Goal: Task Accomplishment & Management: Manage account settings

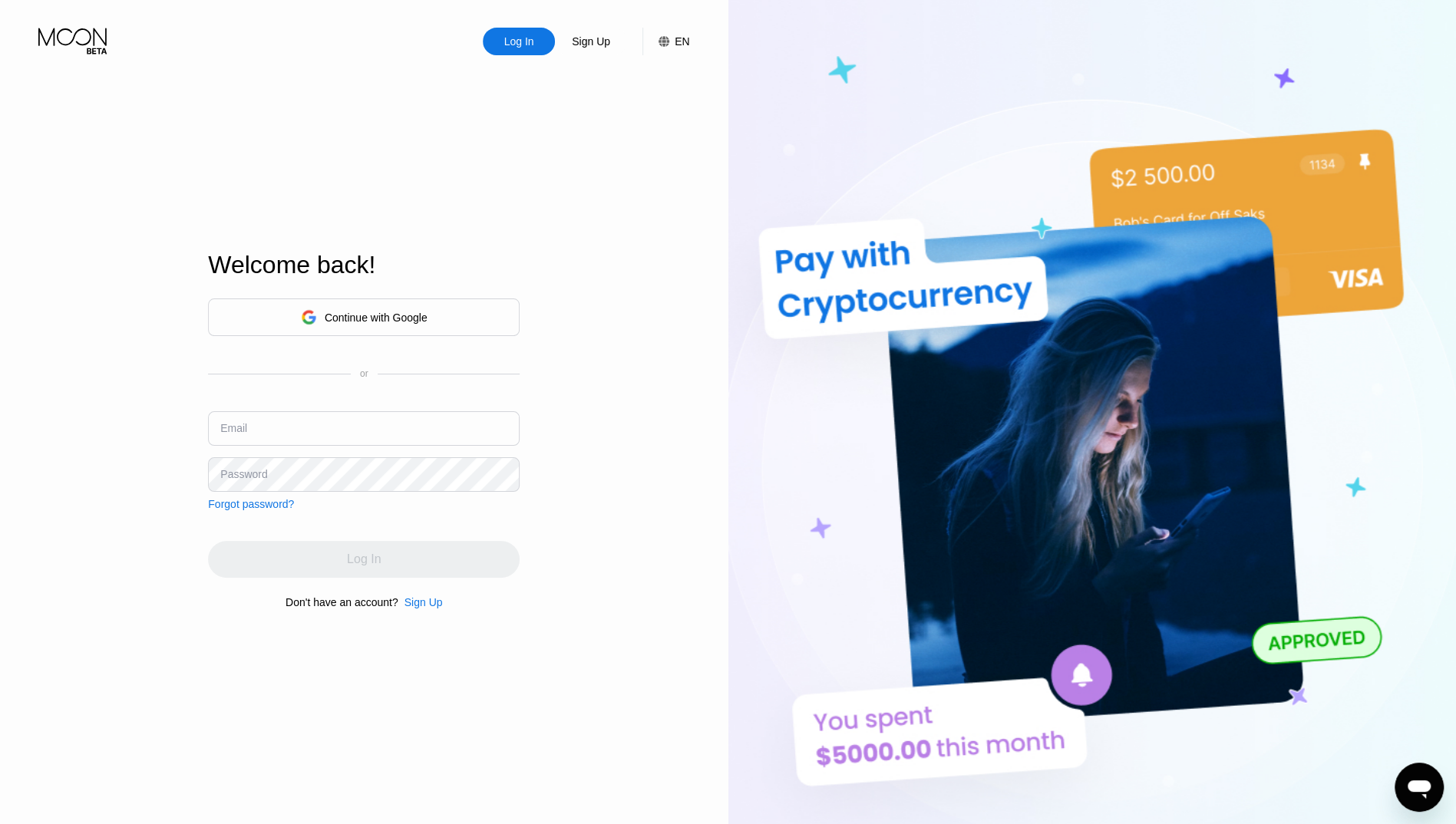
click at [310, 432] on input "text" at bounding box center [364, 428] width 312 height 35
type input "[EMAIL_ADDRESS][DOMAIN_NAME]"
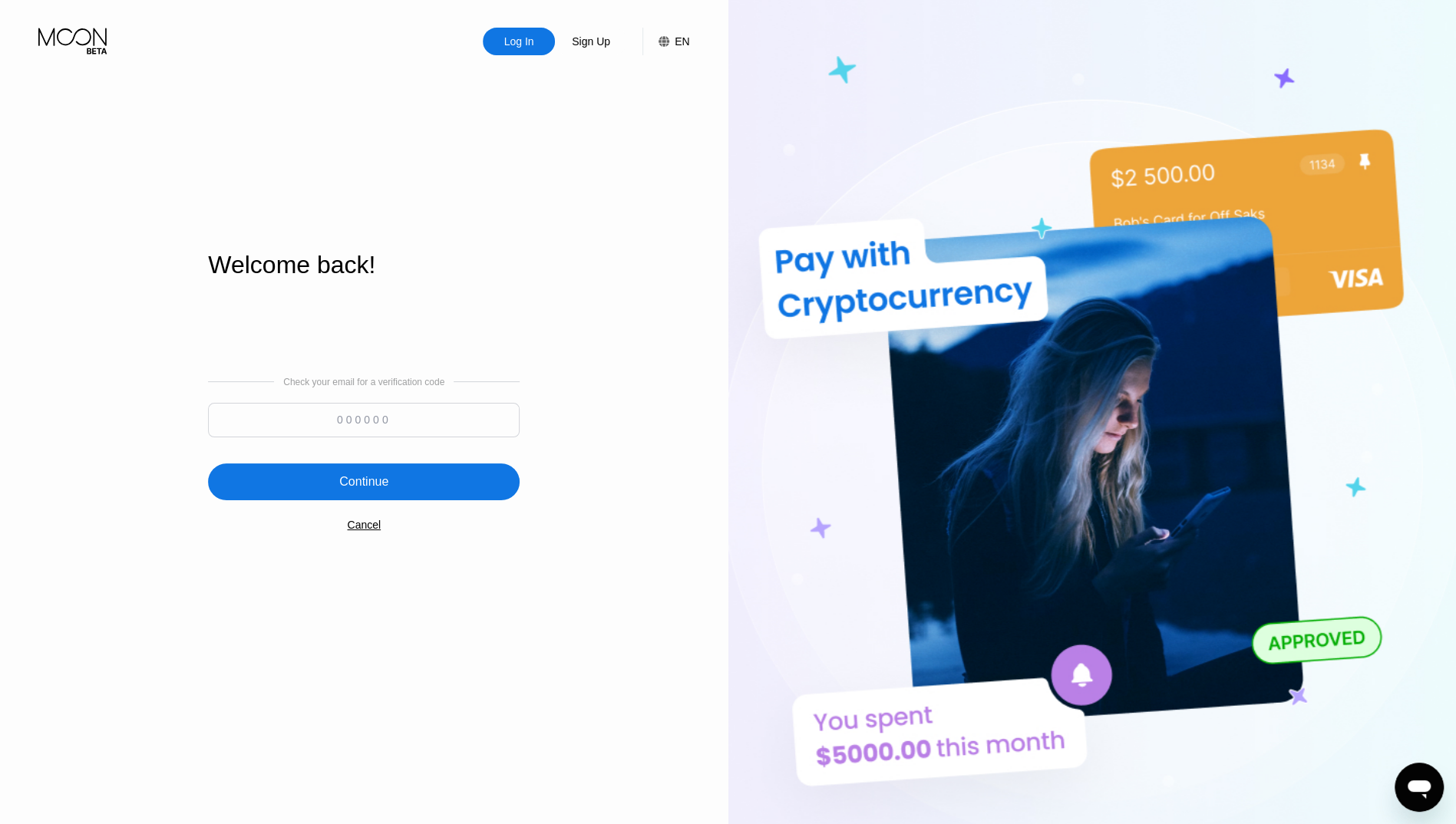
click at [411, 421] on input at bounding box center [364, 420] width 312 height 35
click at [390, 420] on input at bounding box center [364, 420] width 312 height 35
paste input "1967"
click at [369, 475] on div "Continue" at bounding box center [363, 482] width 49 height 15
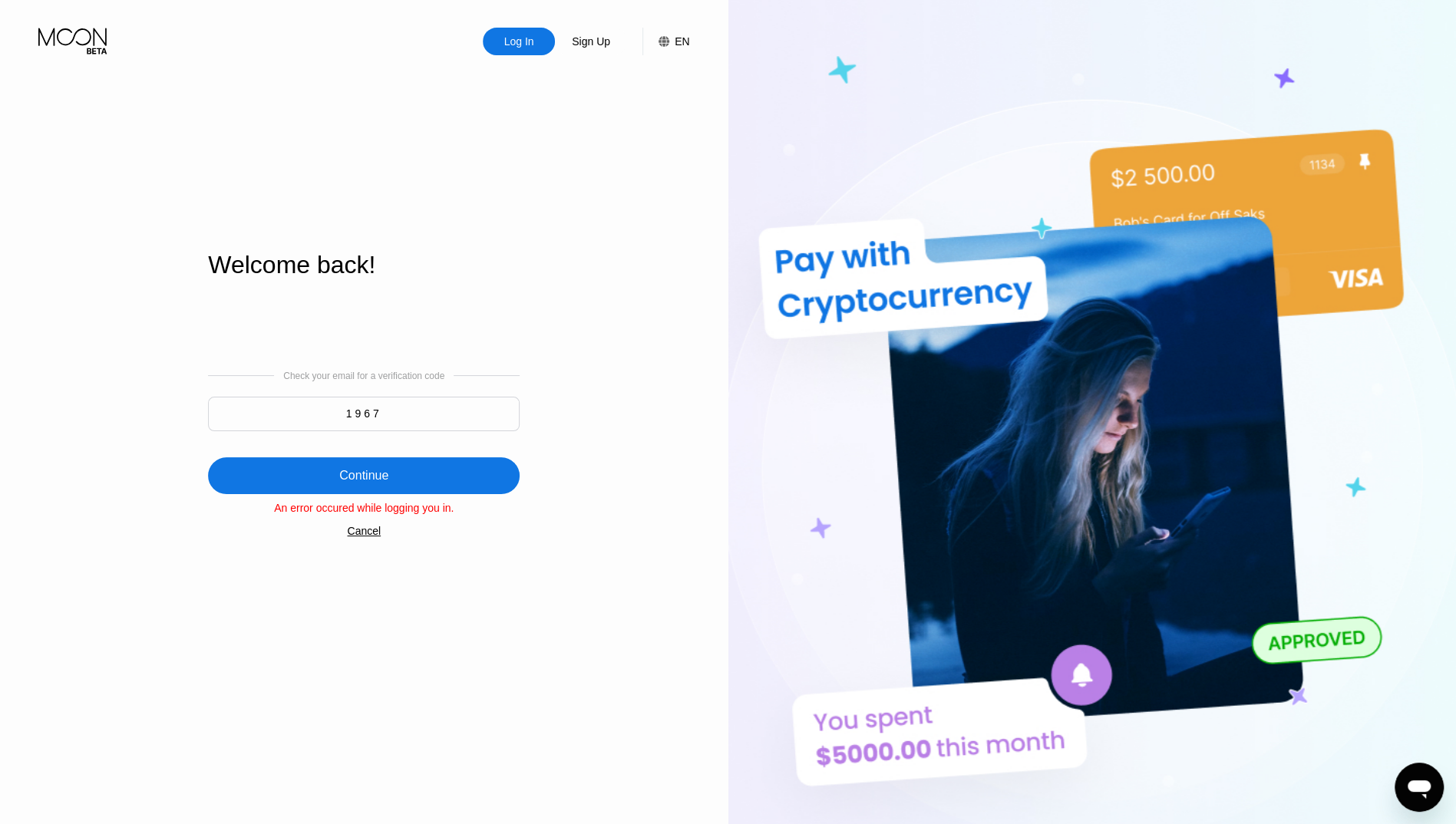
click at [406, 421] on input "1967" at bounding box center [364, 414] width 312 height 35
type input "1"
click at [342, 414] on input at bounding box center [364, 414] width 312 height 35
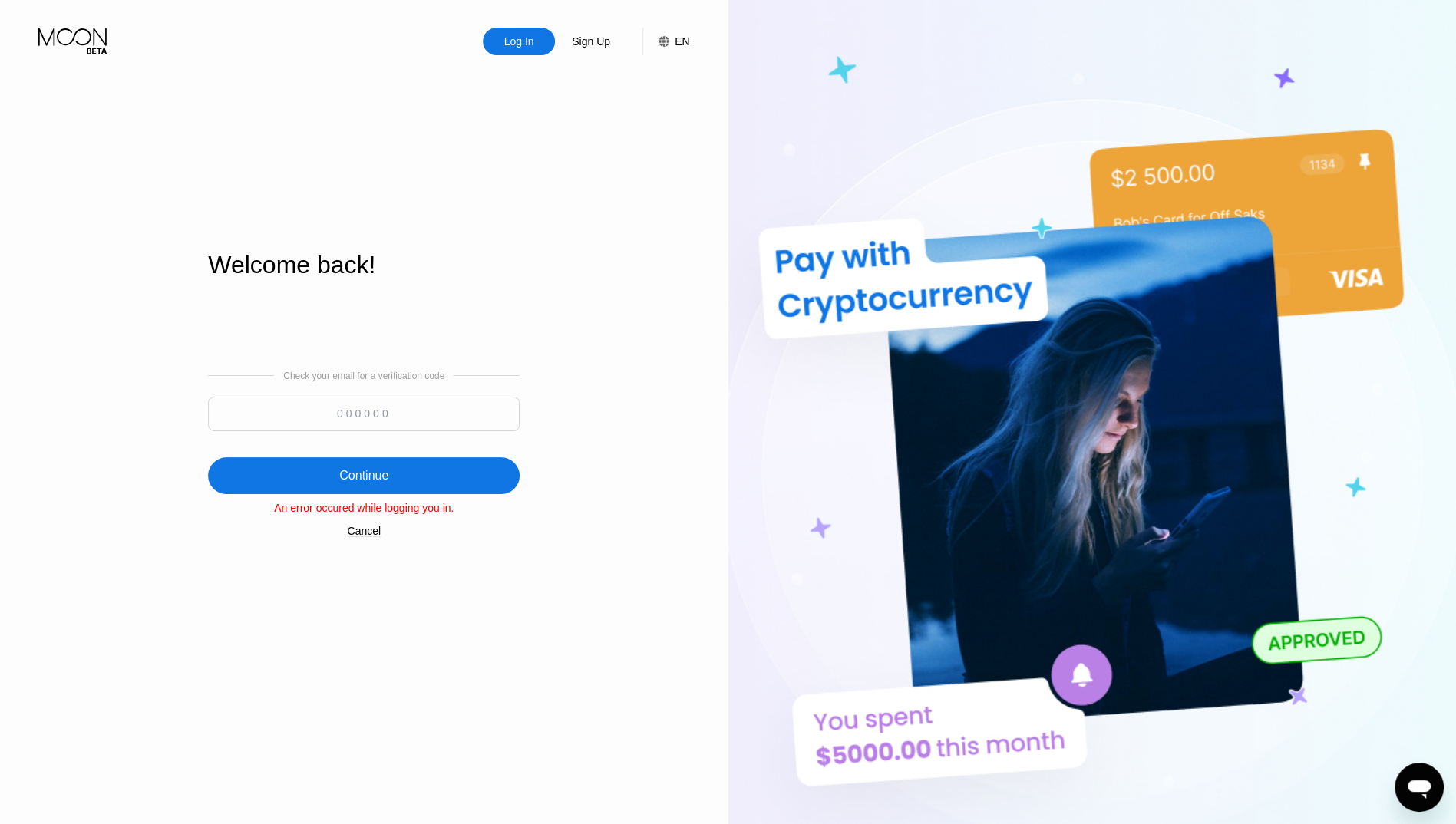
paste input "930549"
click at [362, 412] on input "930549" at bounding box center [364, 414] width 312 height 35
type input "930549"
click at [418, 472] on div "Continue" at bounding box center [364, 476] width 312 height 37
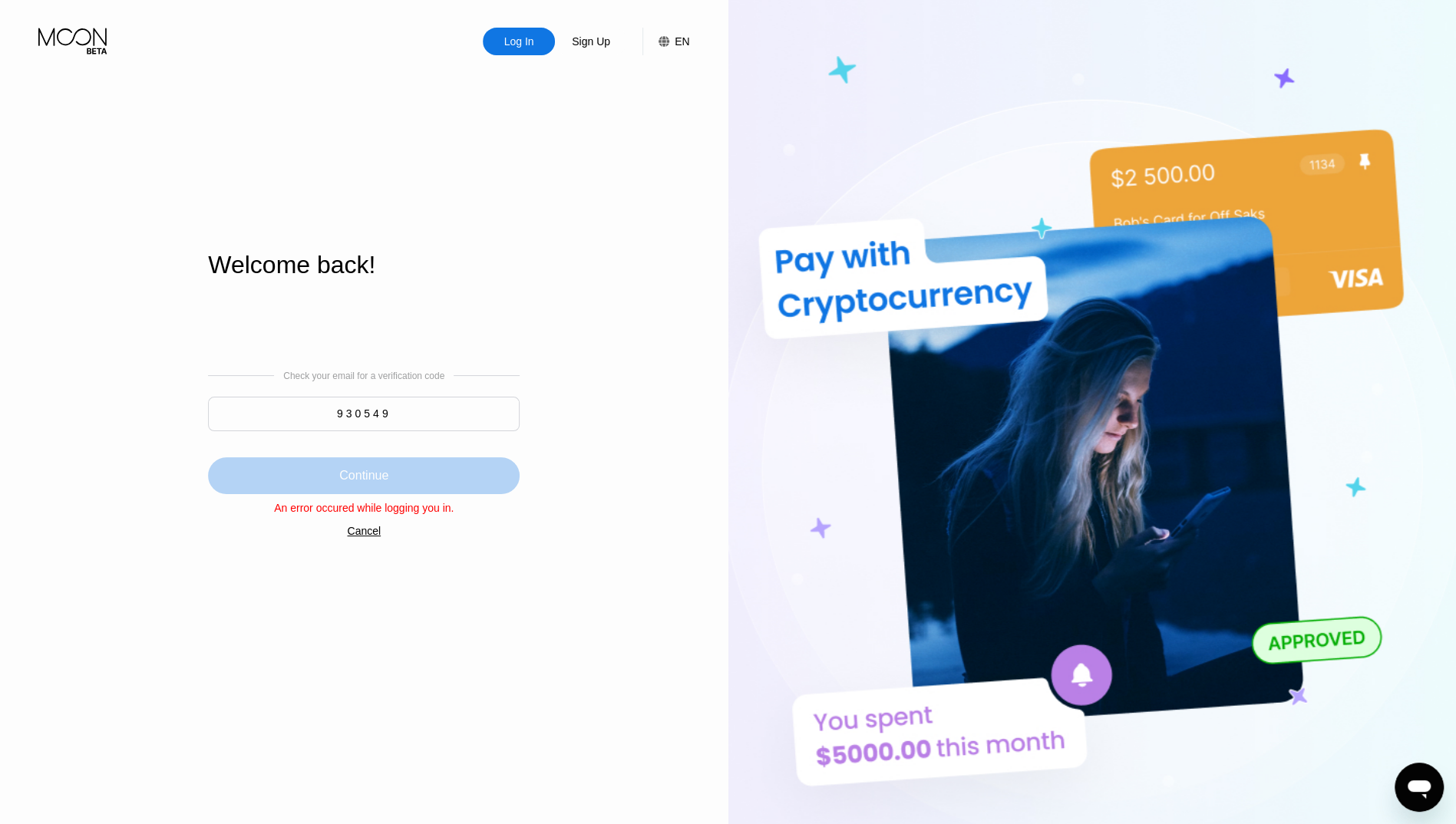
click at [395, 473] on div "Continue" at bounding box center [364, 476] width 312 height 37
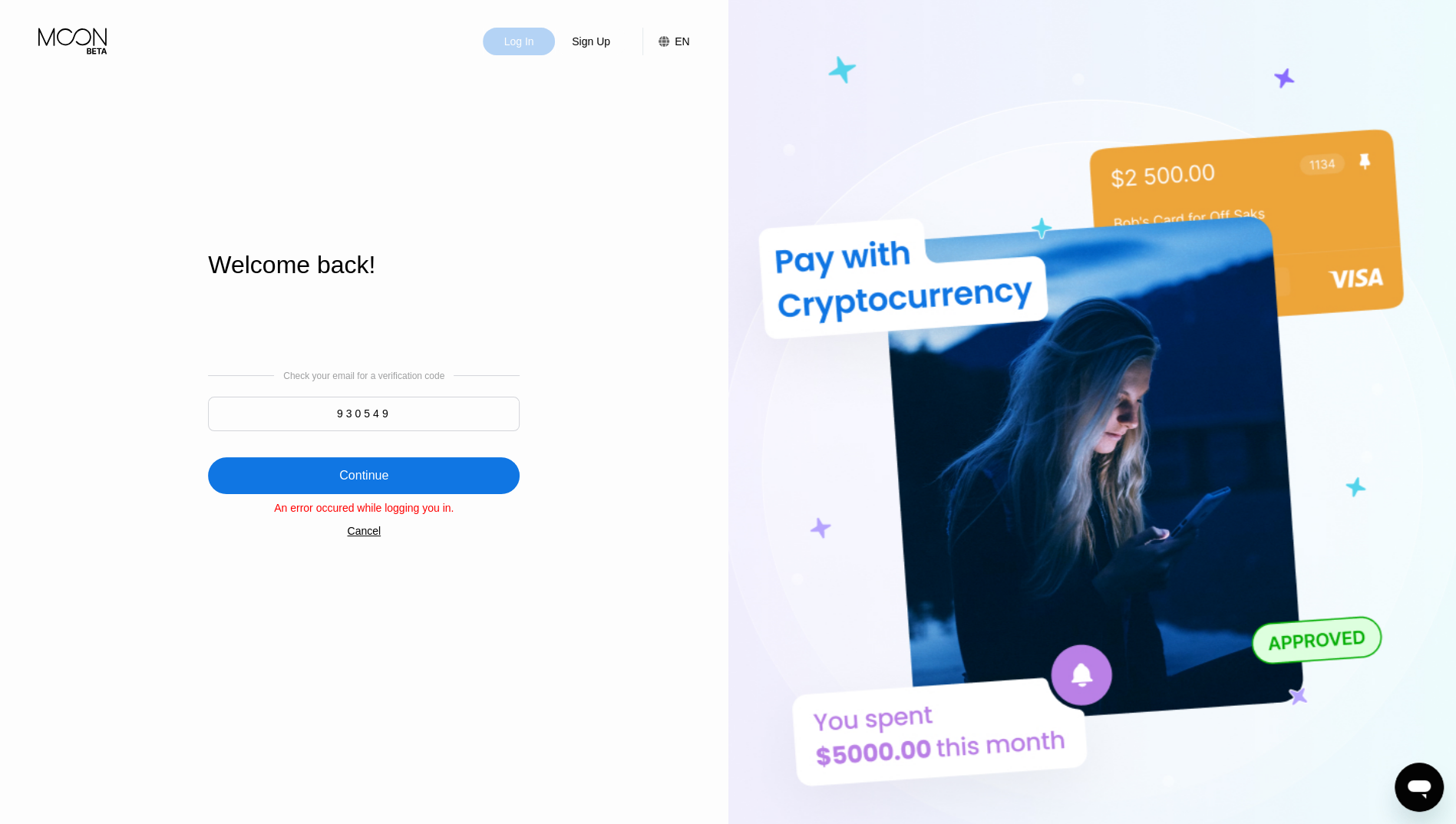
click at [515, 39] on div "Log In" at bounding box center [519, 41] width 33 height 15
click at [516, 49] on div "Log In" at bounding box center [519, 41] width 33 height 15
click at [569, 37] on div "Sign Up" at bounding box center [590, 41] width 72 height 28
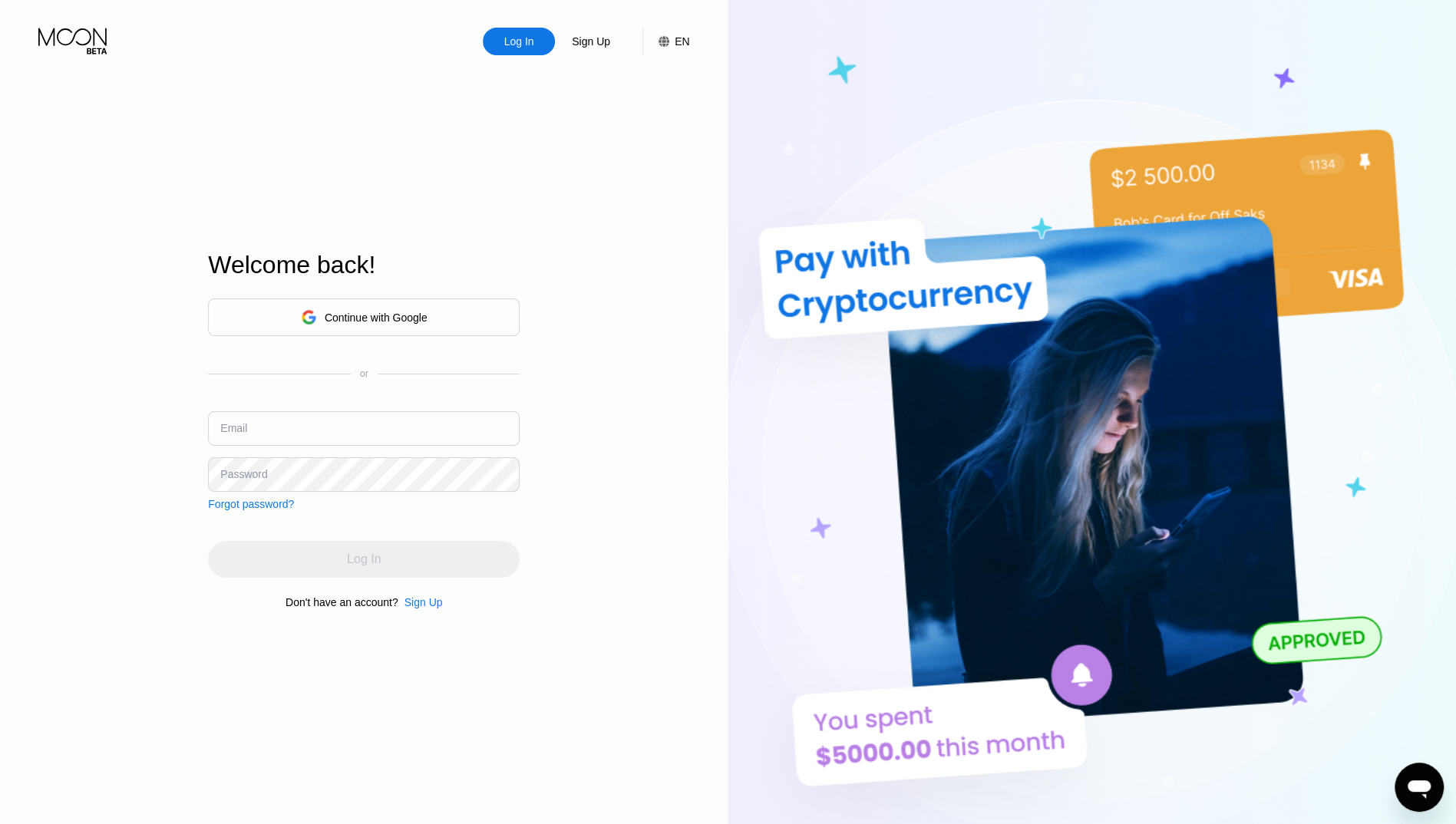
click at [395, 410] on div "Continue with Google or Email Password Forgot password?" at bounding box center [364, 404] width 312 height 212
click at [393, 429] on input "text" at bounding box center [364, 428] width 312 height 35
type input "[EMAIL_ADDRESS][DOMAIN_NAME]"
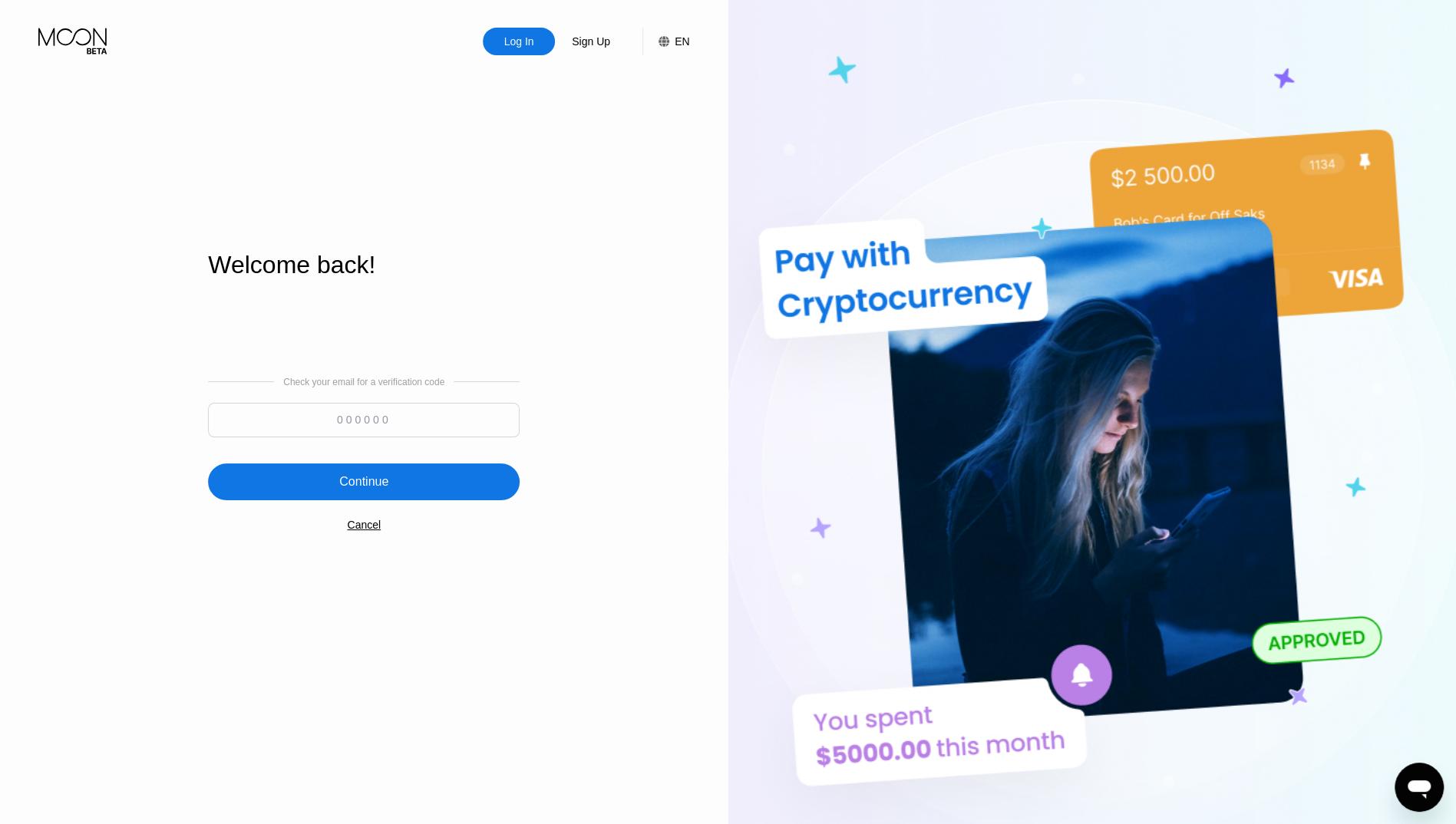
click at [338, 422] on input at bounding box center [364, 420] width 312 height 35
click at [333, 419] on input at bounding box center [364, 420] width 312 height 35
paste input "535588"
type input "535588"
click at [411, 473] on div "Continue" at bounding box center [364, 481] width 312 height 37
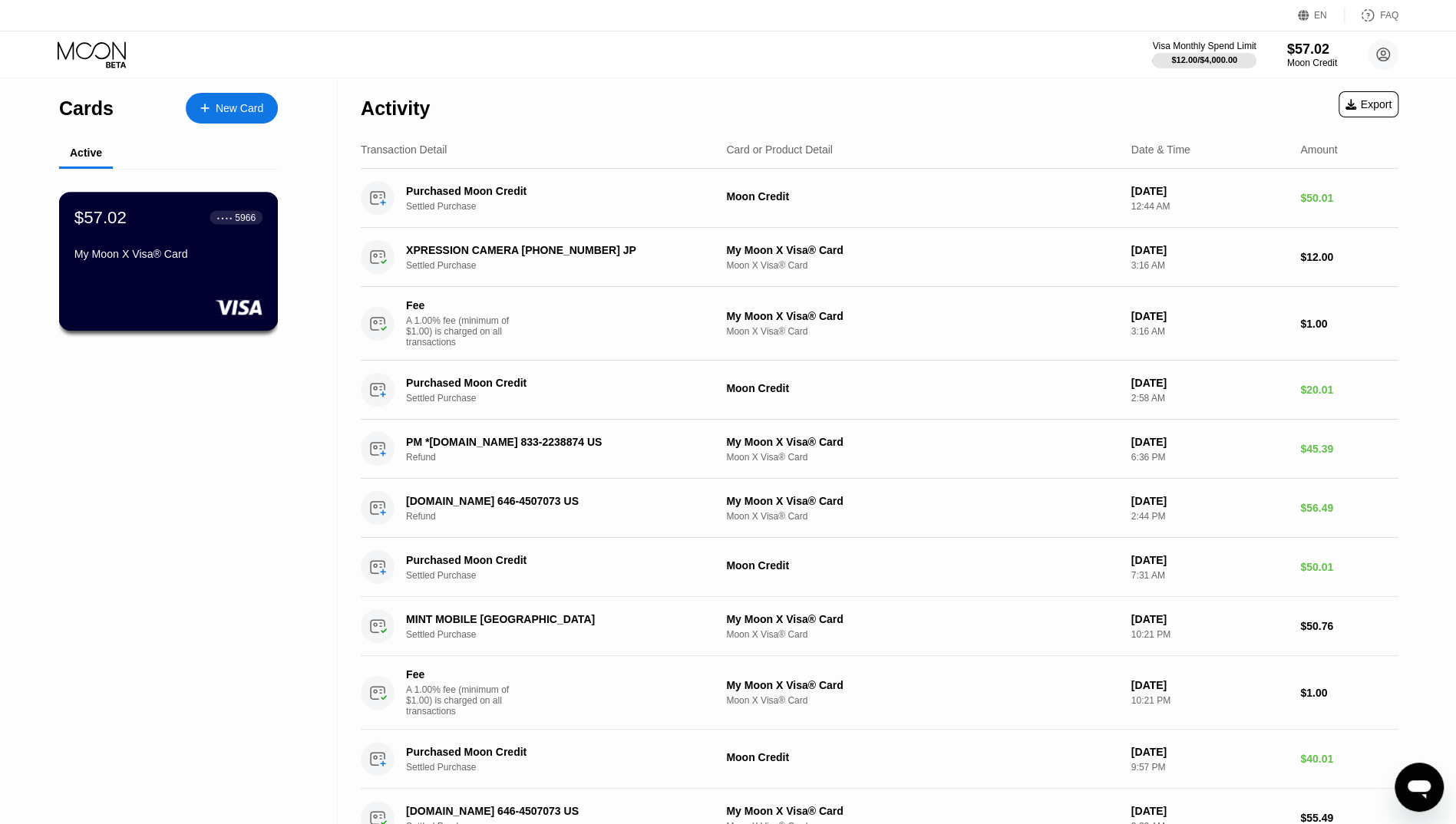
click at [165, 300] on div "$57.02 ● ● ● ● 5966 My Moon X Visa® Card" at bounding box center [169, 261] width 220 height 139
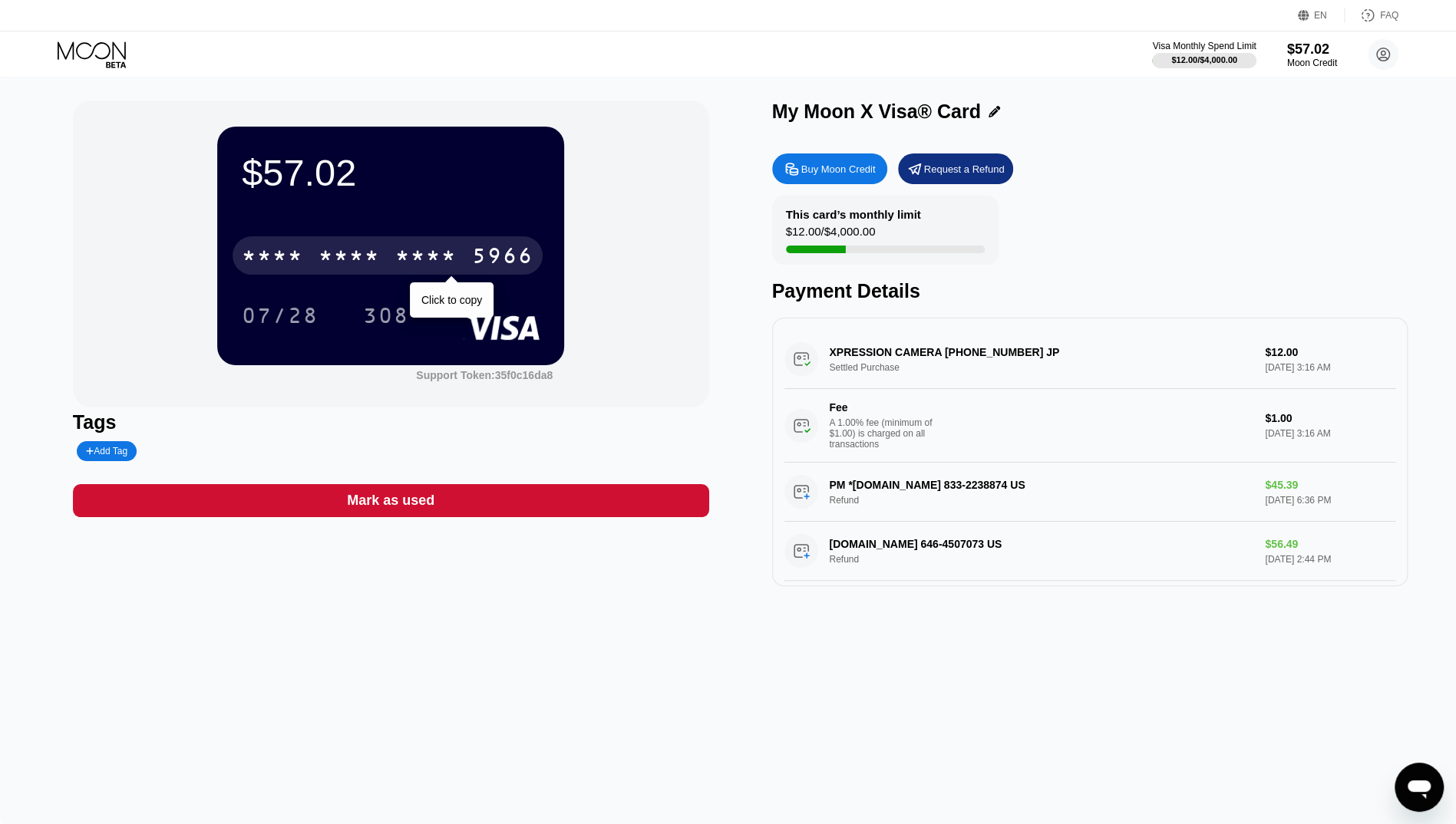
click at [509, 263] on div "5966" at bounding box center [503, 258] width 62 height 25
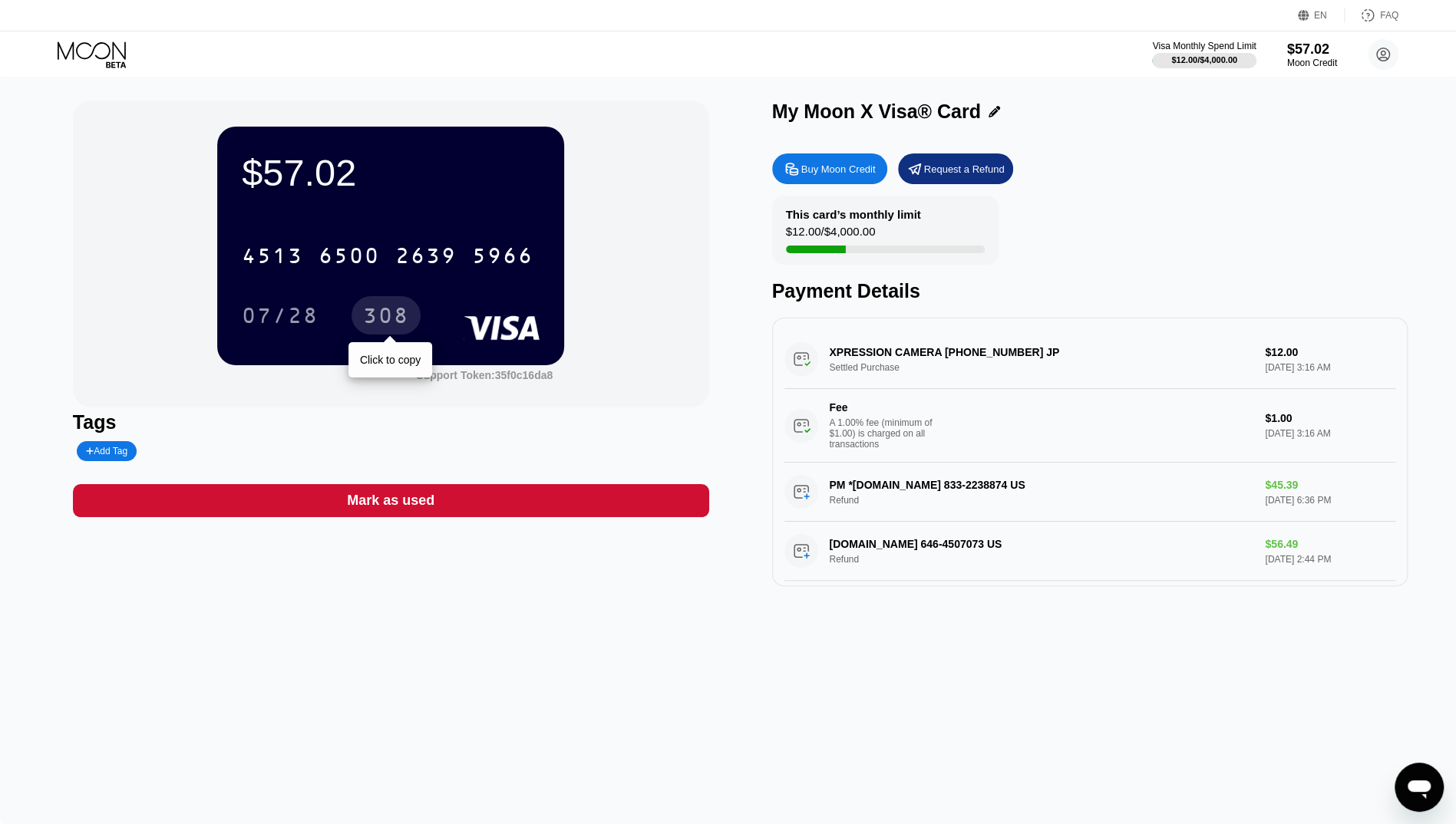
click at [382, 308] on div "308" at bounding box center [386, 318] width 46 height 25
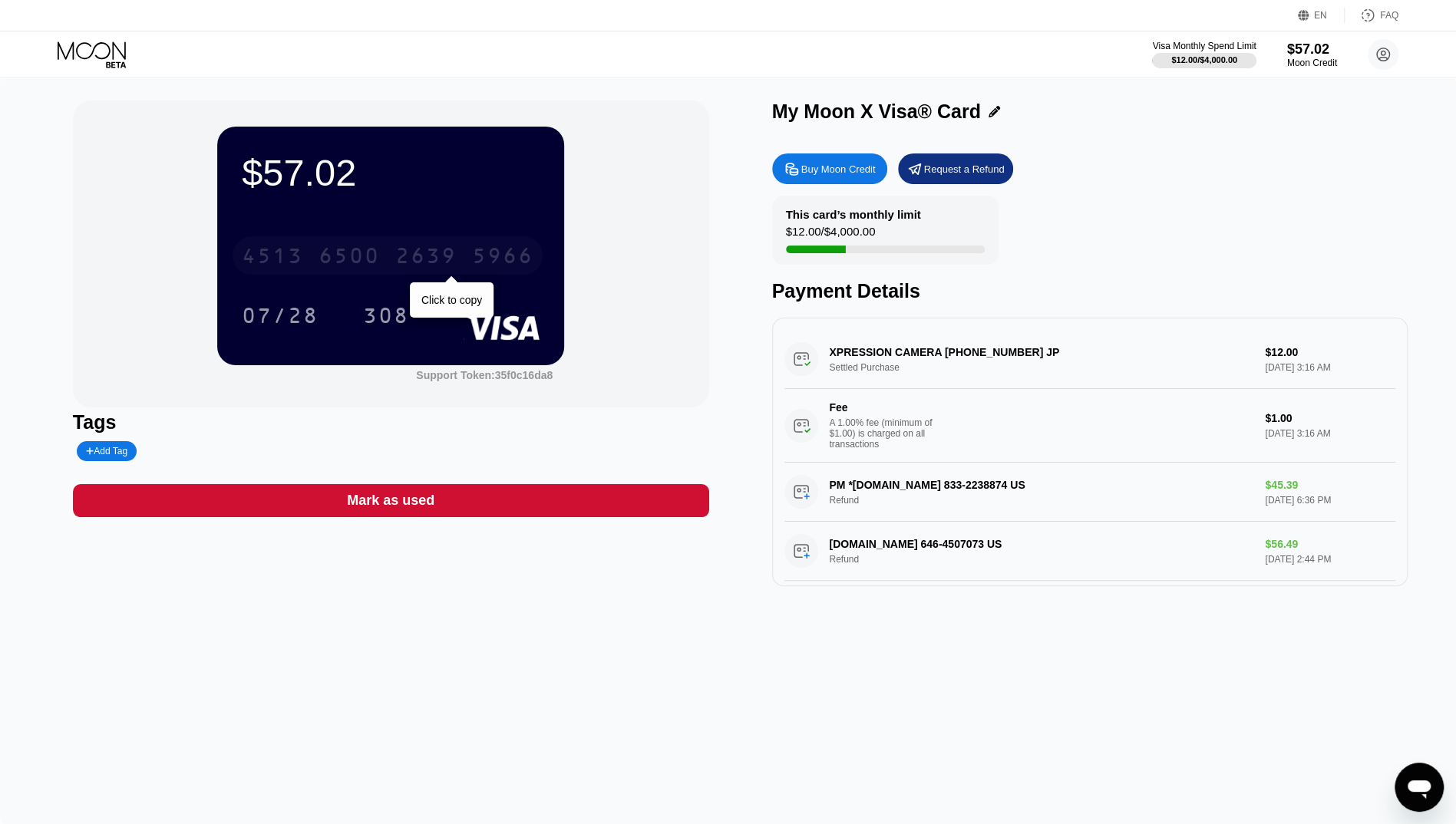
click at [438, 255] on div "2639" at bounding box center [426, 258] width 62 height 25
